Goal: Transaction & Acquisition: Purchase product/service

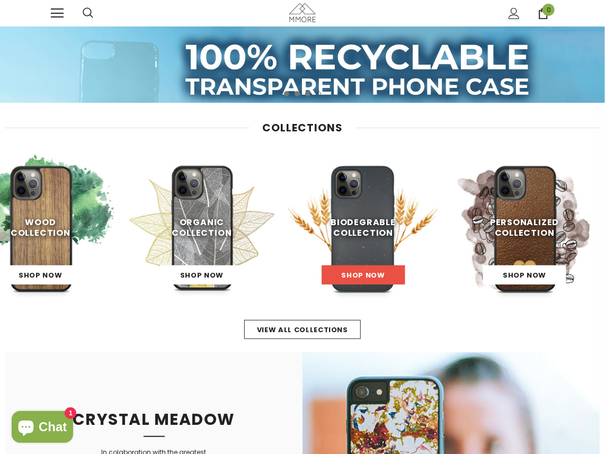
click at [199, 217] on span "Shop Now" at bounding box center [363, 275] width 43 height 10
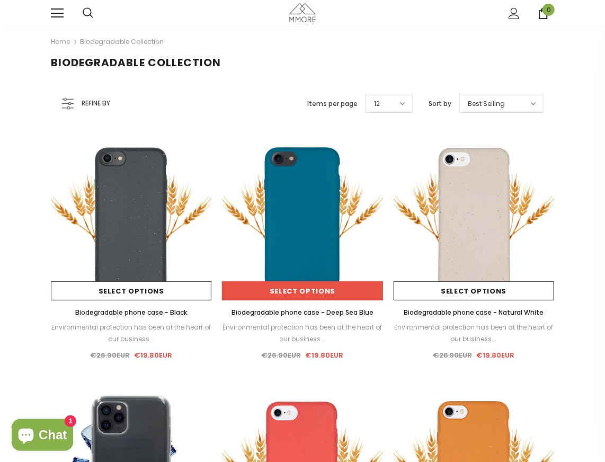
click at [335, 290] on link "Select options" at bounding box center [302, 290] width 161 height 19
